Goal: Navigation & Orientation: Find specific page/section

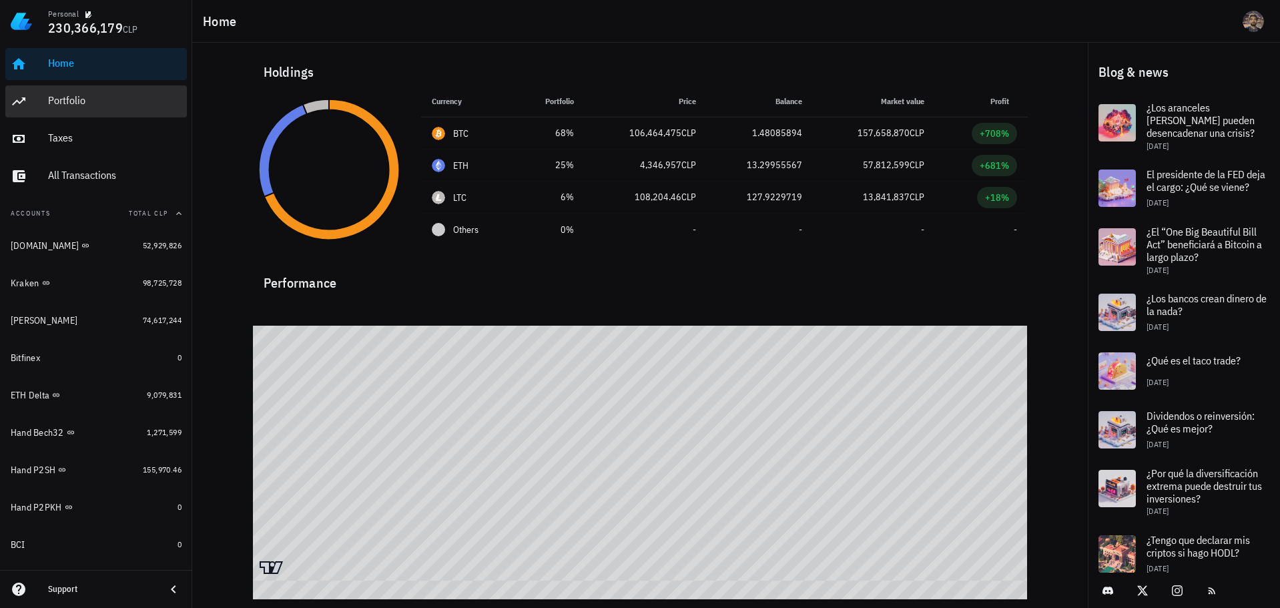
click at [59, 99] on div "Portfolio" at bounding box center [114, 100] width 133 height 13
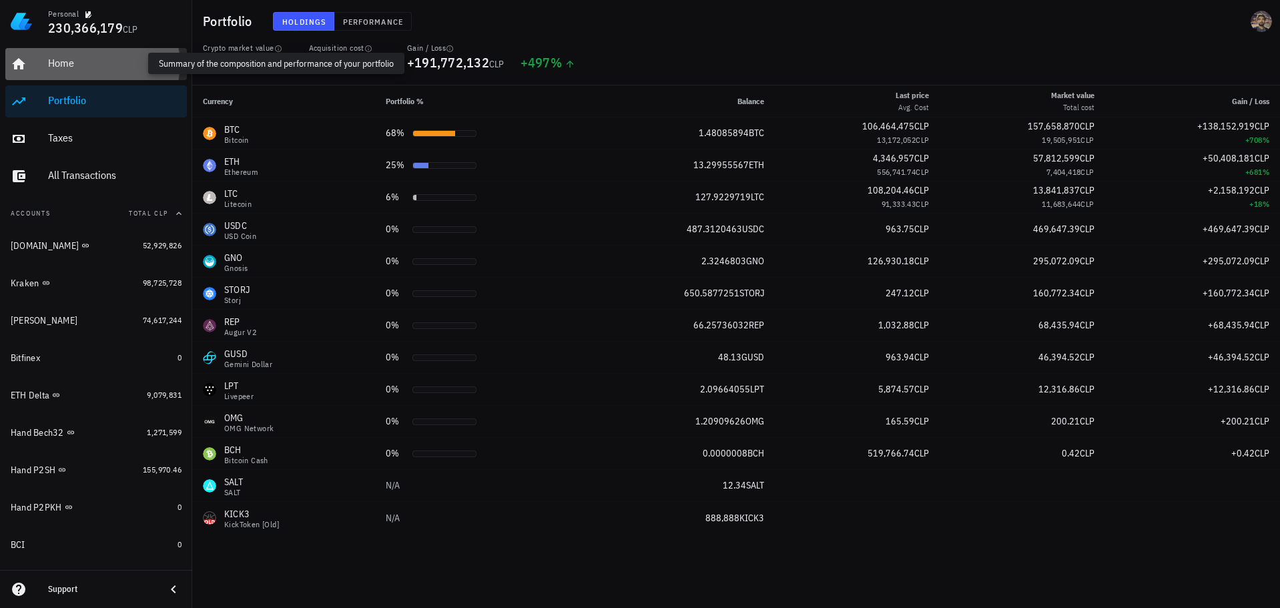
click at [88, 65] on div "Home" at bounding box center [114, 63] width 133 height 13
